Goal: Task Accomplishment & Management: Manage account settings

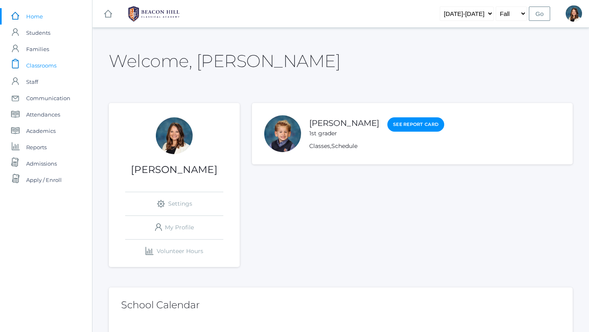
click at [52, 63] on span "Classrooms" at bounding box center [41, 65] width 30 height 16
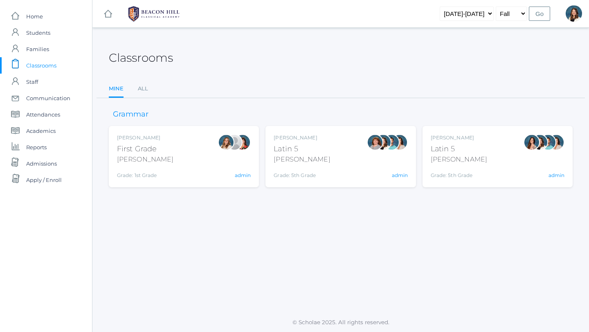
click at [44, 62] on span "Classrooms" at bounding box center [41, 65] width 30 height 16
click at [144, 90] on link "All" at bounding box center [143, 89] width 10 height 16
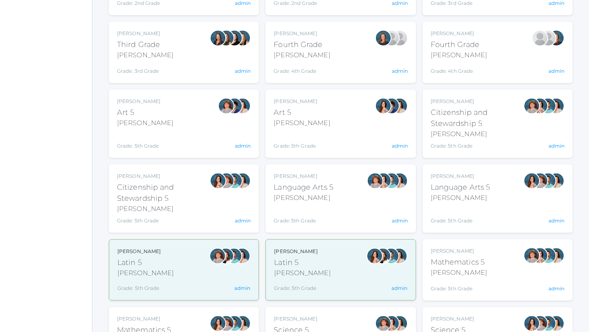
scroll to position [309, 0]
click at [329, 251] on div "Rebecca Salazar Latin 5 Salazar Grade: 5th Grade 05LATIN admin" at bounding box center [340, 270] width 133 height 44
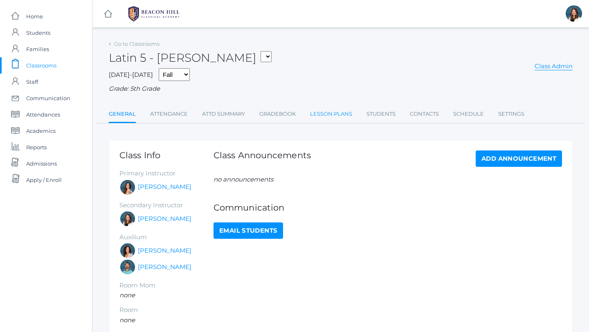
click at [324, 115] on link "Lesson Plans" at bounding box center [331, 114] width 42 height 16
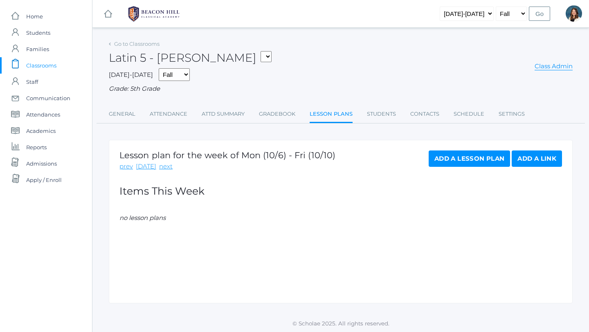
scroll to position [0, 0]
click at [279, 113] on link "Gradebook" at bounding box center [277, 114] width 36 height 16
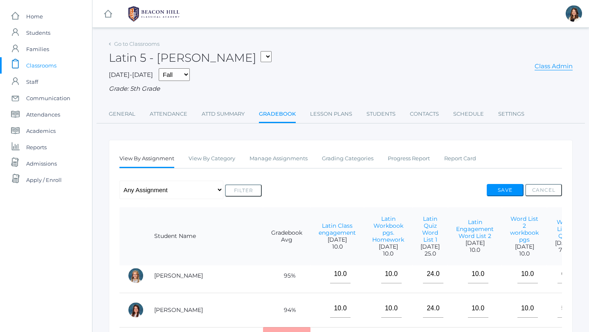
scroll to position [7, 0]
click at [274, 160] on link "Manage Assignments" at bounding box center [279, 159] width 58 height 16
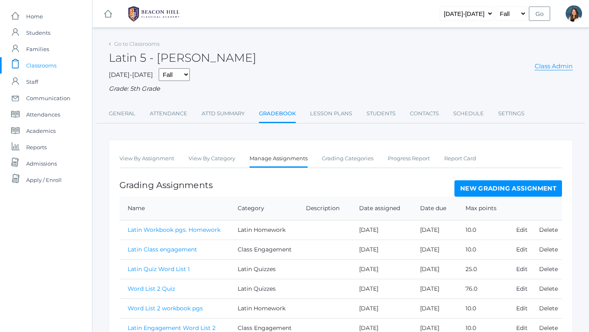
click at [466, 189] on link "New Grading Assignment" at bounding box center [509, 188] width 108 height 16
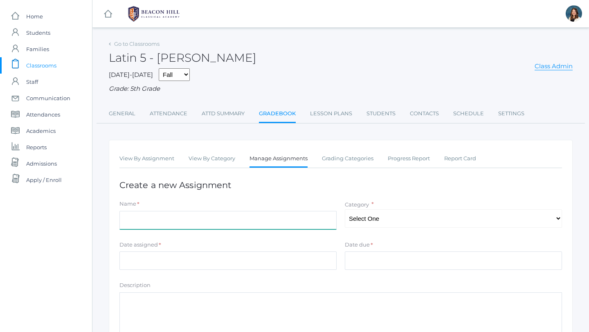
click at [148, 220] on input "Name" at bounding box center [227, 220] width 217 height 18
type input "Latin Workbook pgs 19-21"
click at [558, 218] on select "Select One Latin Quizzes Class Engagement Latin Homework" at bounding box center [453, 218] width 217 height 18
select select "1244"
click at [345, 209] on select "Select One Latin Quizzes Class Engagement Latin Homework" at bounding box center [453, 218] width 217 height 18
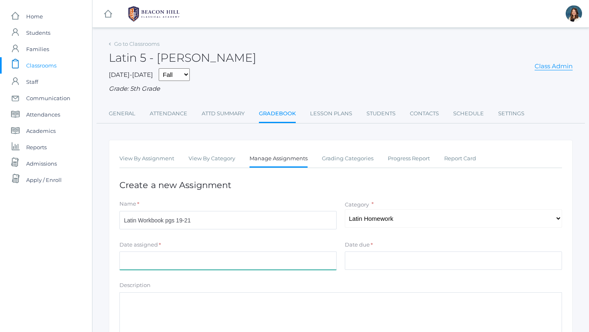
click at [163, 263] on input "Date assigned" at bounding box center [227, 261] width 217 height 18
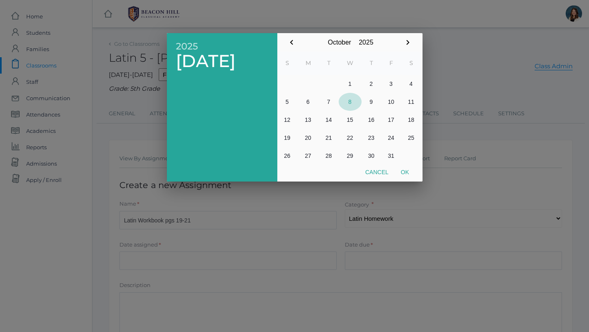
click at [348, 99] on button "8" at bounding box center [350, 102] width 23 height 18
click at [405, 170] on button "Ok" at bounding box center [405, 172] width 20 height 15
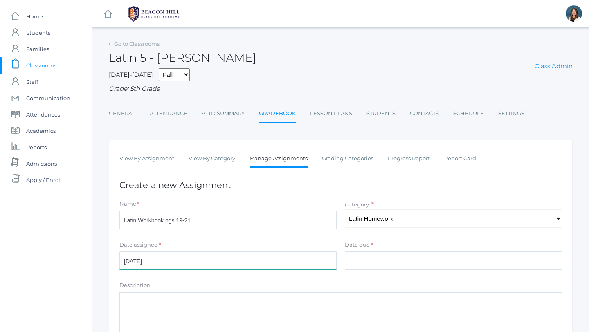
click at [149, 263] on input "[DATE]" at bounding box center [227, 261] width 217 height 18
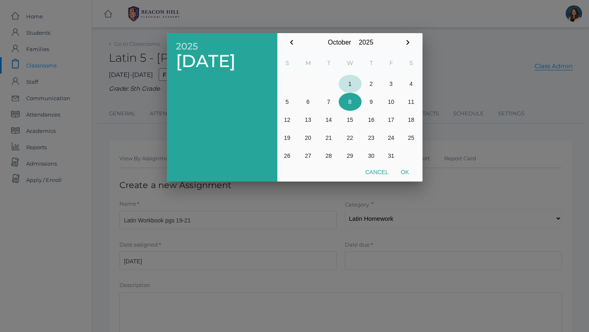
click at [351, 81] on button "1" at bounding box center [350, 84] width 23 height 18
click at [406, 170] on button "Ok" at bounding box center [405, 172] width 20 height 15
type input "[DATE]"
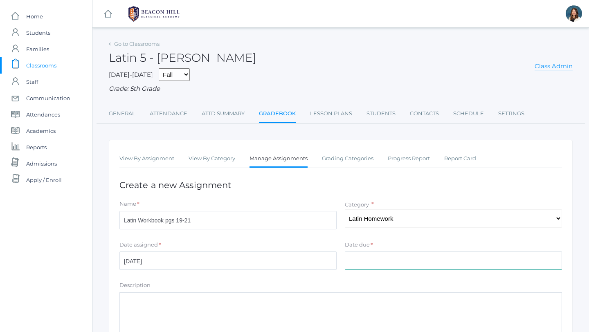
click at [358, 265] on input "Date due" at bounding box center [453, 261] width 217 height 18
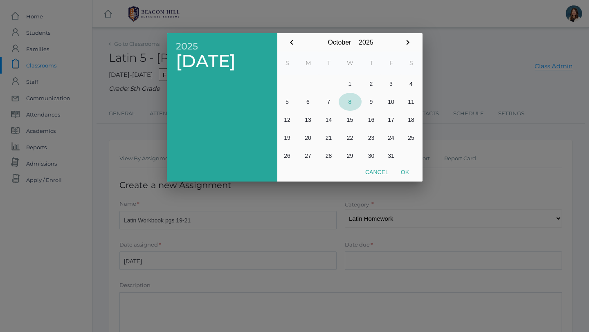
click at [348, 99] on button "8" at bounding box center [350, 102] width 23 height 18
click at [404, 167] on button "Ok" at bounding box center [405, 172] width 20 height 15
type input "[DATE]"
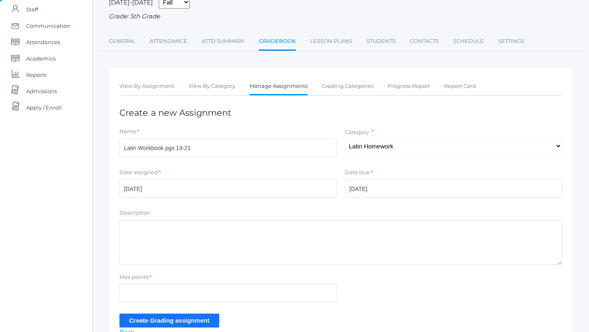
scroll to position [74, 0]
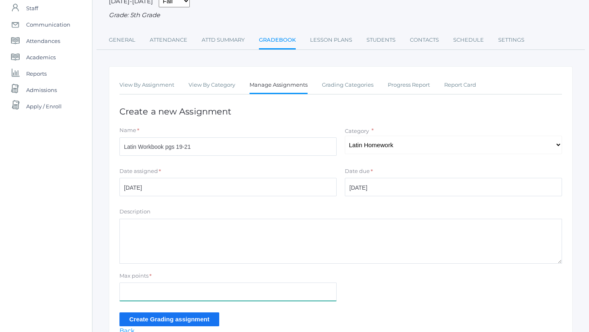
click at [141, 292] on input "Max points" at bounding box center [227, 292] width 217 height 18
type input "10"
click at [146, 316] on input "Create Grading assignment" at bounding box center [169, 320] width 100 height 14
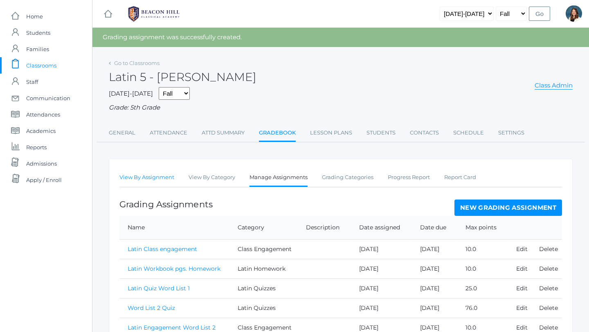
click at [141, 174] on link "View By Assignment" at bounding box center [146, 177] width 55 height 16
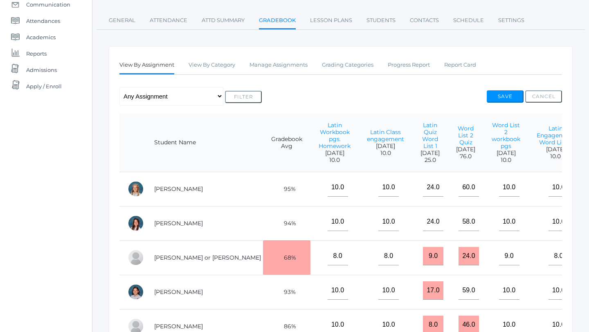
scroll to position [6, 0]
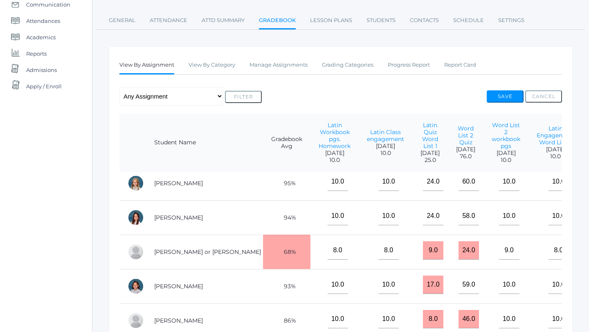
type input"] "10"
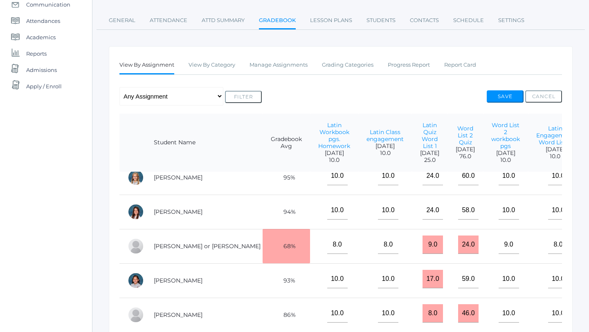
scroll to position [3, 0]
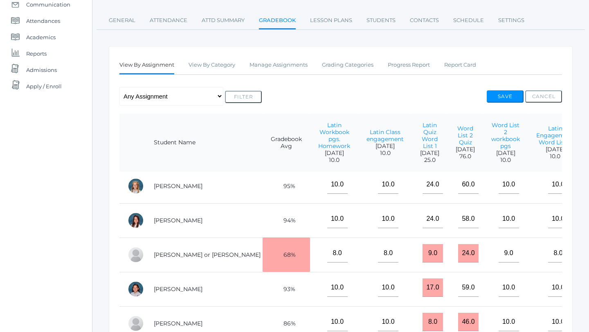
type input"] "10"
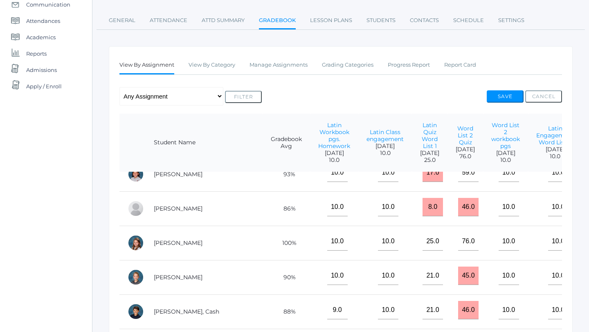
scroll to position [105, 0]
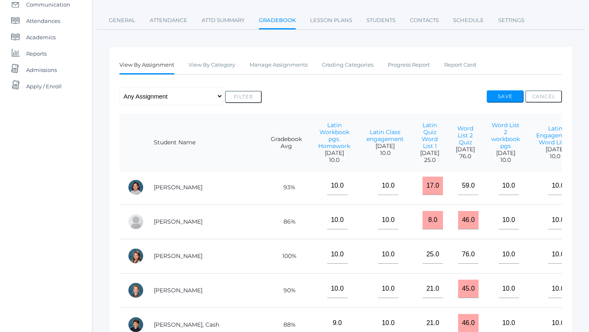
type input"] "10"
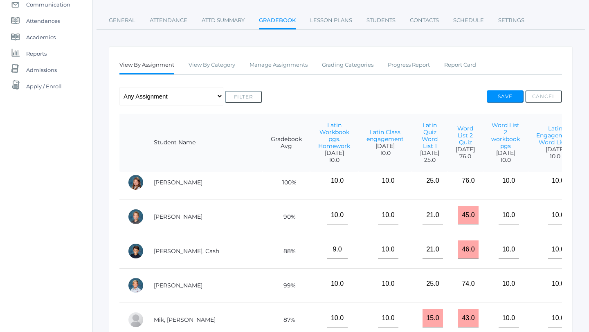
scroll to position [181, 0]
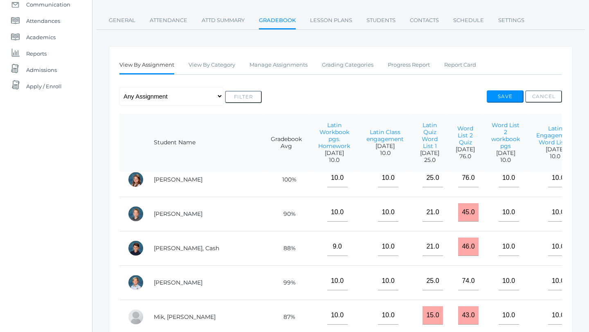
type input"] "10"
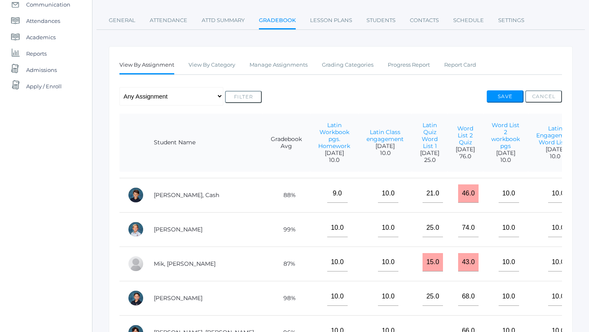
scroll to position [239, 0]
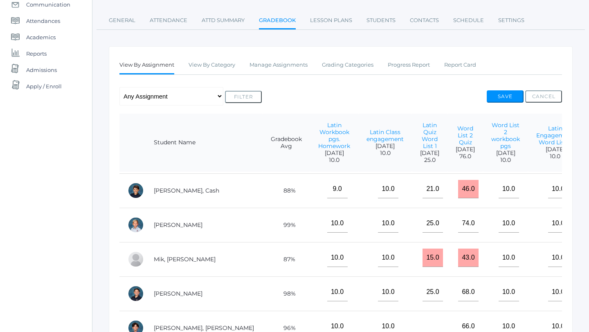
type input"] "10"
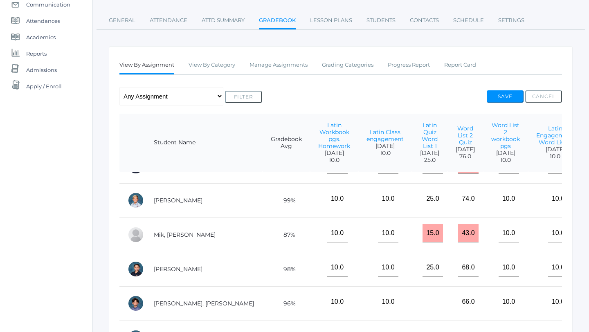
scroll to position [267, 0]
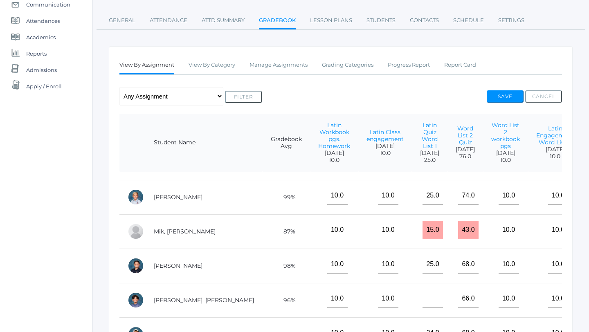
type input"] "10"
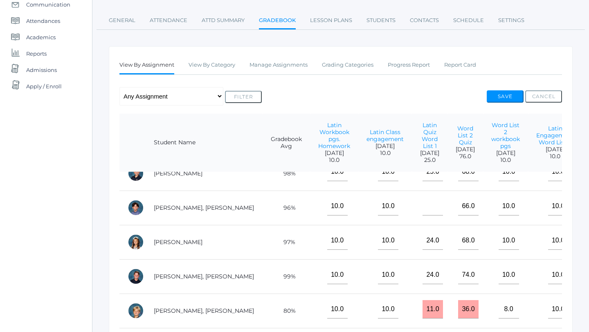
scroll to position [361, 0]
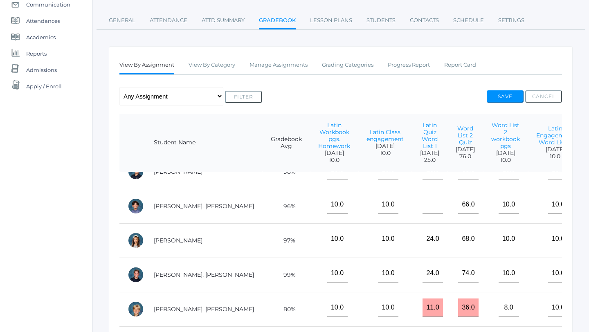
type input"] "10"
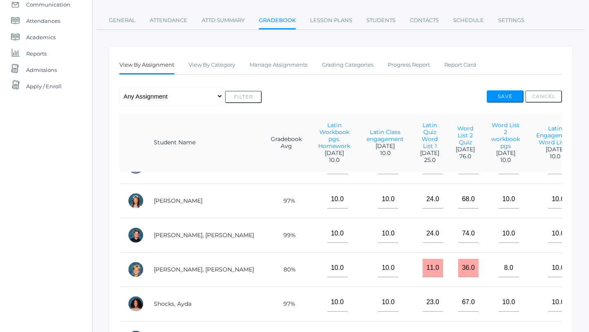
scroll to position [404, 0]
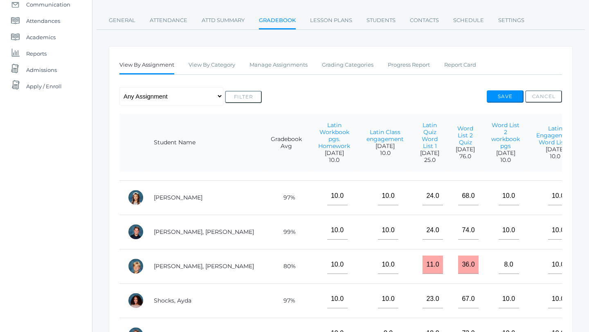
type input"] "10"
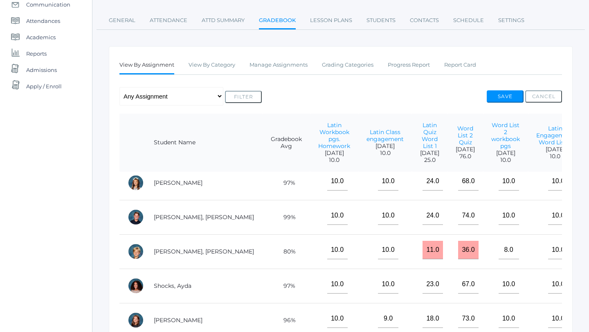
type input"] "10"
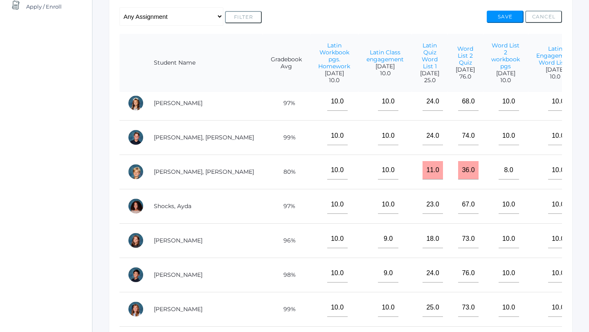
scroll to position [181, 0]
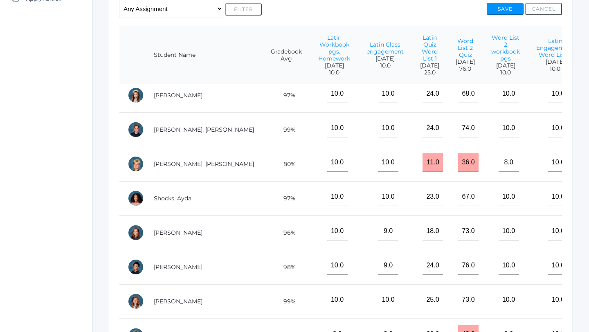
type input"] "10"
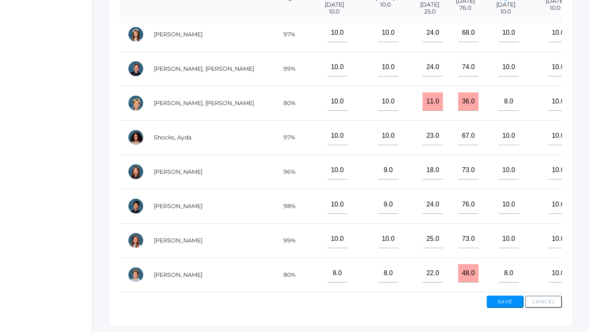
scroll to position [248, 0]
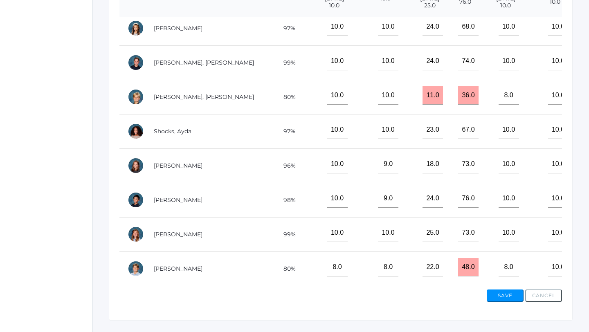
type input"] "10"
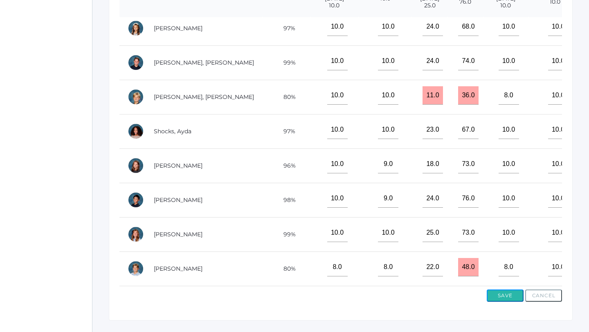
click at [513, 297] on button "Save" at bounding box center [505, 296] width 37 height 12
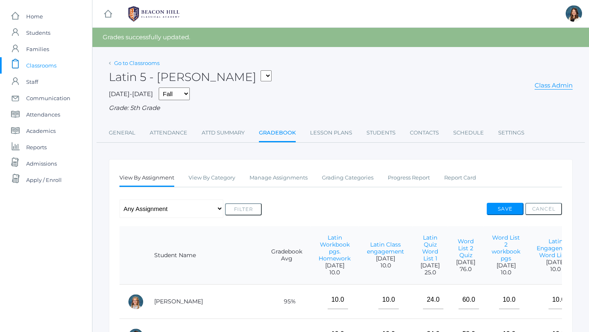
click at [151, 61] on link "Go to Classrooms" at bounding box center [136, 63] width 45 height 7
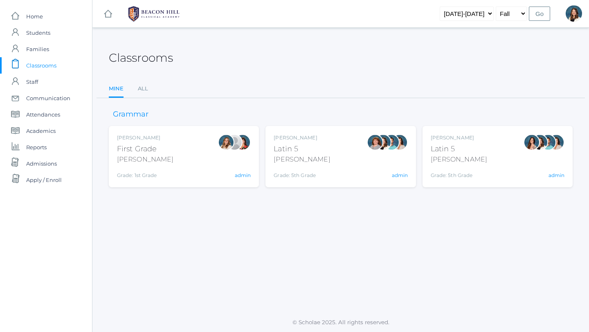
click at [286, 164] on div "[PERSON_NAME] Latin 5 [PERSON_NAME] Grade: 5th Grade 05LATIN" at bounding box center [302, 156] width 56 height 45
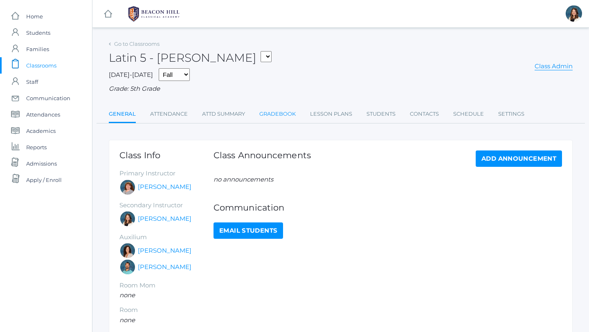
click at [272, 113] on link "Gradebook" at bounding box center [277, 114] width 36 height 16
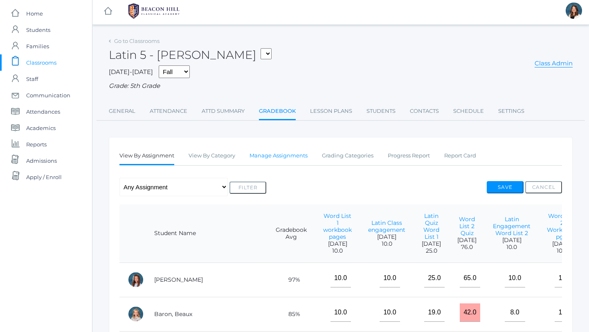
click at [293, 152] on link "Manage Assignments" at bounding box center [279, 156] width 58 height 16
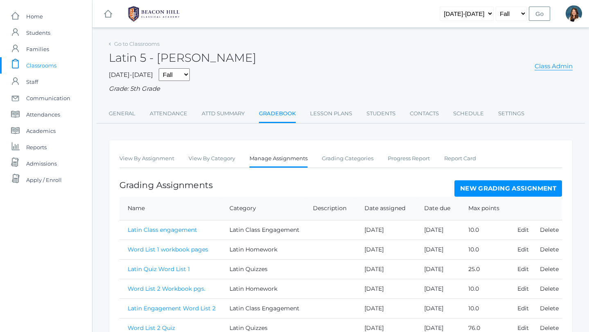
click at [479, 189] on link "New Grading Assignment" at bounding box center [509, 188] width 108 height 16
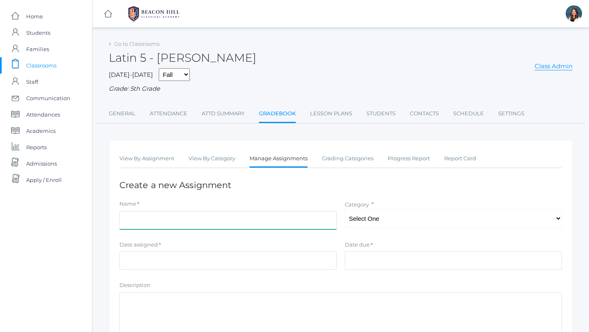
click at [189, 216] on input "Name" at bounding box center [227, 220] width 217 height 18
type input "Latin workbook pgs. 19-21"
click at [556, 219] on select "Select One Latin Quizzes Latin Homework Latin Class Engagement" at bounding box center [453, 218] width 217 height 18
select select "1240"
click at [345, 209] on select "Select One Latin Quizzes Latin Homework Latin Class Engagement" at bounding box center [453, 218] width 217 height 18
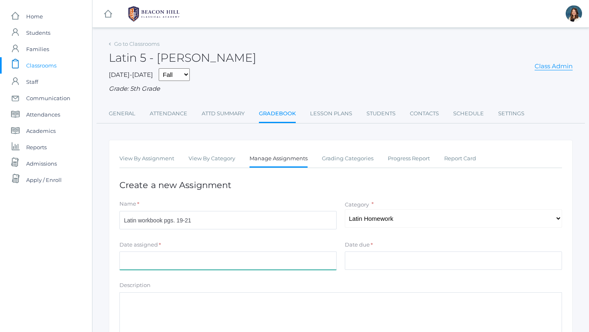
click at [240, 260] on input "Date assigned" at bounding box center [227, 261] width 217 height 18
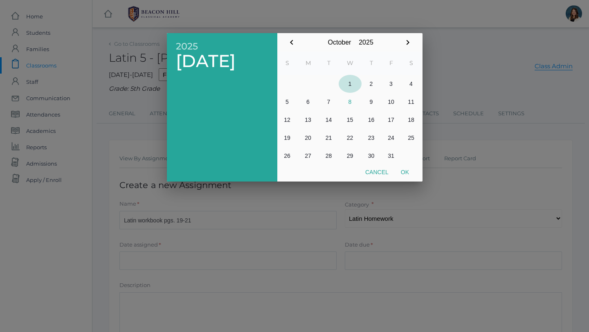
click at [352, 83] on button "1" at bounding box center [350, 84] width 23 height 18
click at [404, 168] on button "Ok" at bounding box center [405, 172] width 20 height 15
type input "[DATE]"
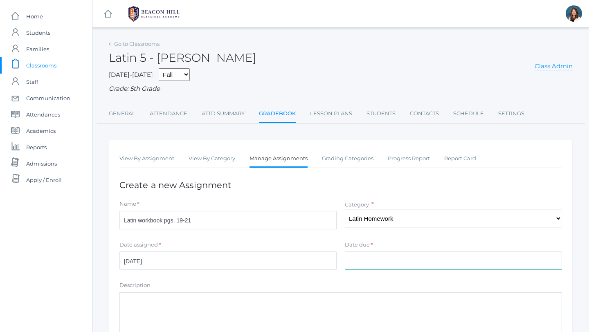
click at [376, 265] on input "Date due" at bounding box center [453, 261] width 217 height 18
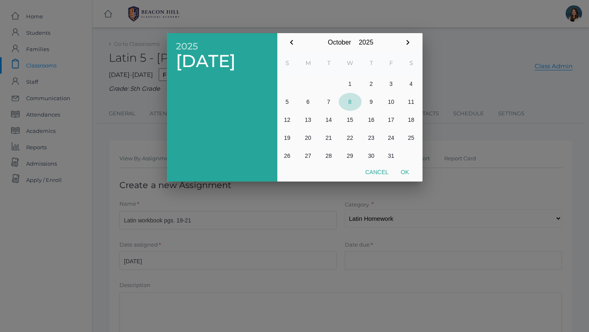
click at [347, 100] on button "8" at bounding box center [350, 102] width 23 height 18
click at [404, 173] on button "Ok" at bounding box center [405, 172] width 20 height 15
type input "[DATE]"
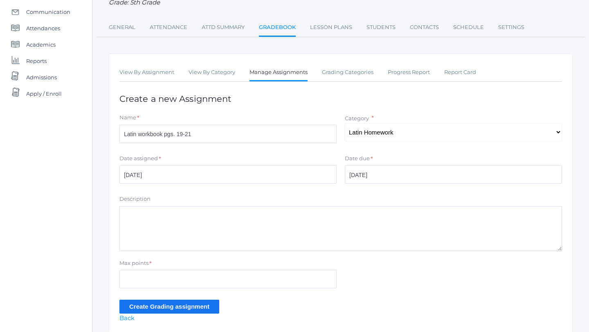
scroll to position [86, 0]
click at [175, 278] on input "Max points" at bounding box center [227, 279] width 217 height 18
type input "10"
click at [136, 304] on input "Create Grading assignment" at bounding box center [169, 307] width 100 height 14
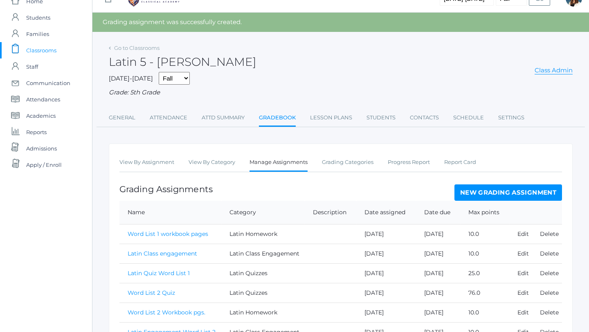
scroll to position [6, 0]
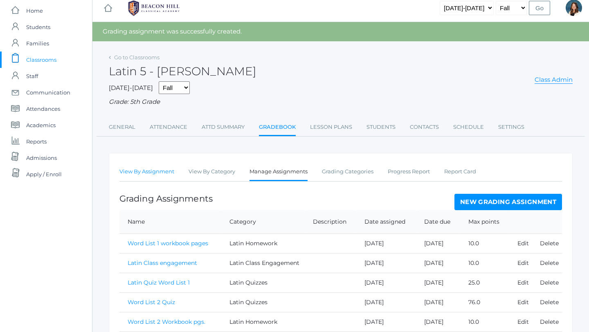
click at [138, 175] on link "View By Assignment" at bounding box center [146, 172] width 55 height 16
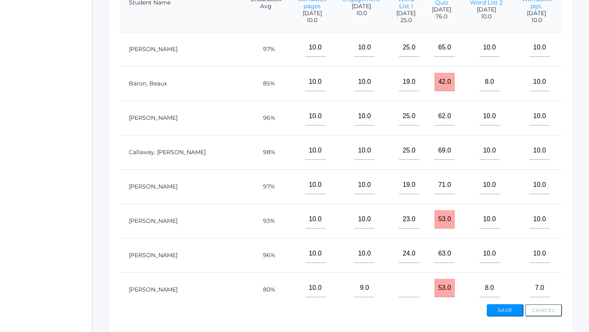
scroll to position [235, 0]
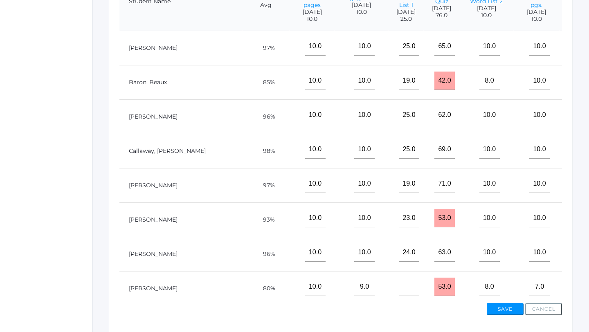
click at [575, 53] on input"] "text" at bounding box center [585, 46] width 20 height 18
type input"] "10"
click at [575, 87] on input"] "text" at bounding box center [585, 81] width 20 height 18
type input"] "10"
click at [575, 122] on input"] "text" at bounding box center [585, 115] width 20 height 18
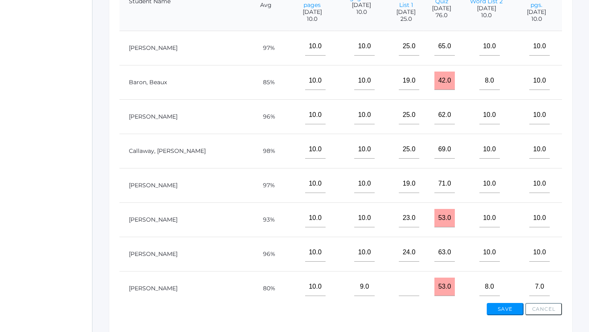
type input"] "10"
click at [575, 159] on input"] "text" at bounding box center [585, 149] width 20 height 18
type input"] "10"
click at [575, 192] on input"] "text" at bounding box center [585, 184] width 20 height 18
type input"] "10"
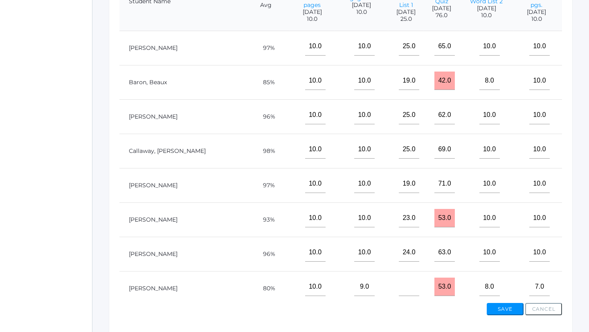
click at [575, 227] on input"] "text" at bounding box center [585, 218] width 20 height 18
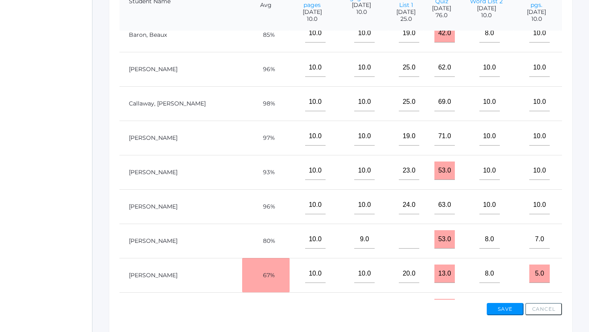
scroll to position [50, 25]
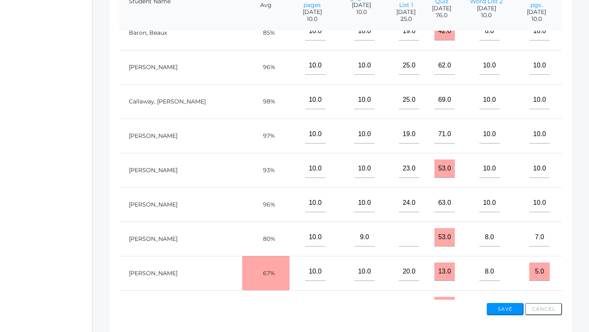
type input"] "10"
click at [575, 208] on input"] "text" at bounding box center [585, 203] width 20 height 18
type input"] "10"
click at [575, 247] on input"] "text" at bounding box center [585, 237] width 20 height 18
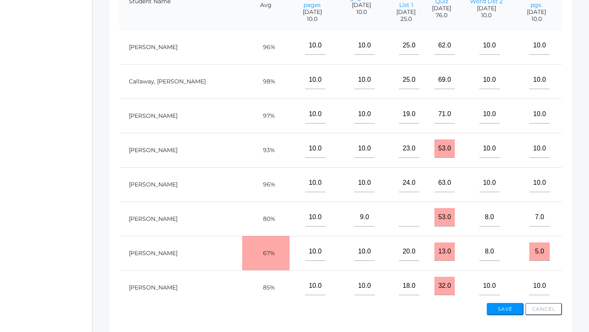
scroll to position [70, 25]
type input"] "0"
click at [575, 261] on input"] "text" at bounding box center [585, 251] width 20 height 18
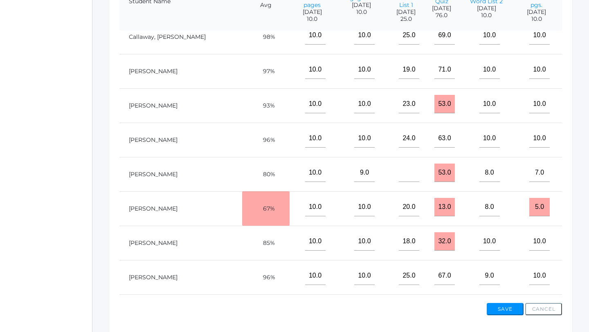
scroll to position [117, 25]
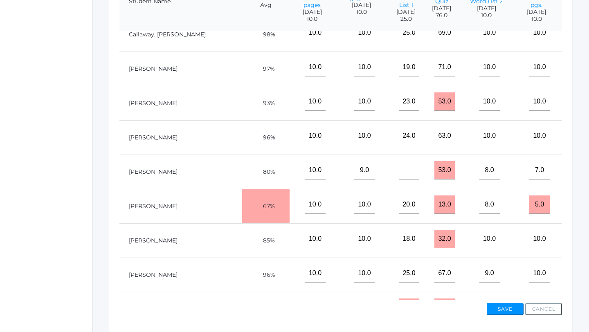
type input"] "0"
click at [575, 248] on input"] "text" at bounding box center [585, 239] width 20 height 18
type input"] "10"
click at [575, 279] on input"] "text" at bounding box center [585, 273] width 20 height 18
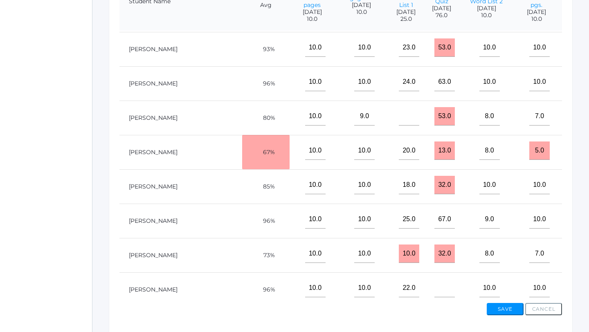
scroll to position [172, 25]
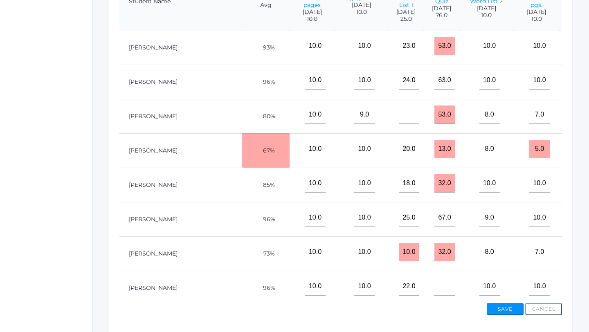
type input"] "10"
click at [575, 259] on input"] "text" at bounding box center [585, 252] width 20 height 18
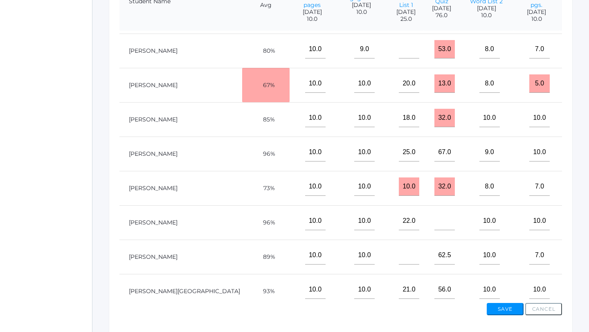
scroll to position [239, 25]
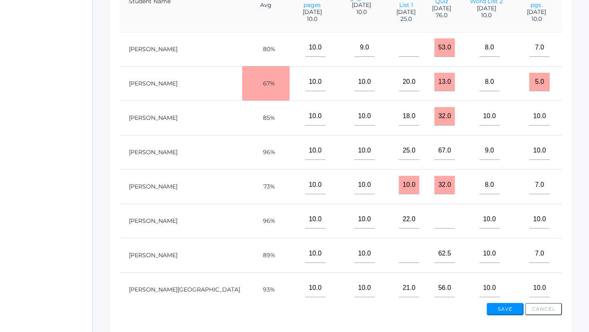
type input"] "10"
click at [487, 328] on div "View By Assignment View By Category Manage Assignments Grading Categories Progr…" at bounding box center [341, 119] width 464 height 429
click at [575, 229] on input"] "text" at bounding box center [585, 219] width 20 height 18
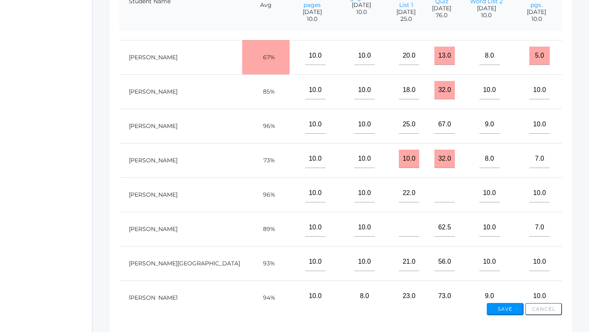
scroll to position [266, 25]
type input"] "10"
click at [575, 235] on input"] "text" at bounding box center [585, 227] width 20 height 18
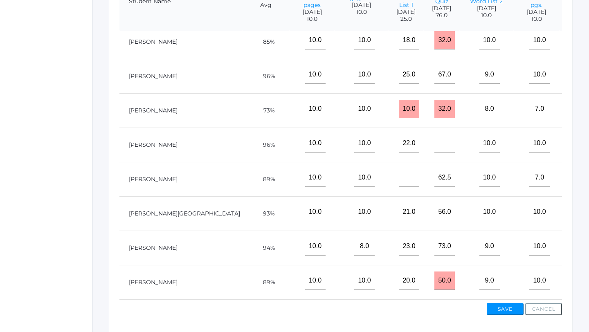
scroll to position [318, 25]
type input"] "10"
click at [575, 221] on input"] "text" at bounding box center [585, 212] width 20 height 18
type input"] "10"
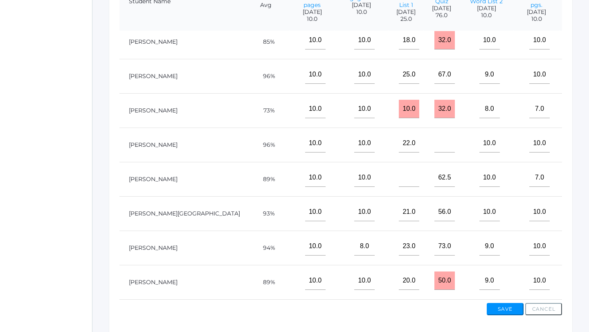
click at [575, 248] on input"] "text" at bounding box center [585, 246] width 20 height 18
type input"] "10"
click at [575, 278] on input"] "text" at bounding box center [585, 281] width 20 height 18
type input"] "10"
click at [504, 309] on button "Save" at bounding box center [505, 309] width 37 height 12
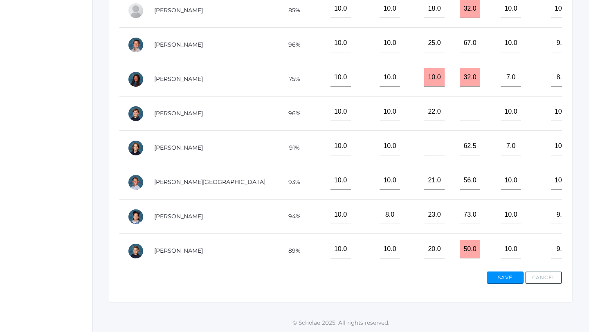
scroll to position [322, 0]
click at [505, 277] on button "Save" at bounding box center [505, 278] width 37 height 12
